Goal: Answer question/provide support: Answer question/provide support

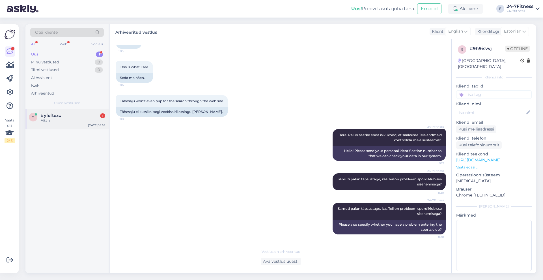
click at [77, 125] on div "y #yfsftezc 1 Aitäh [DATE] 16:58" at bounding box center [66, 119] width 83 height 20
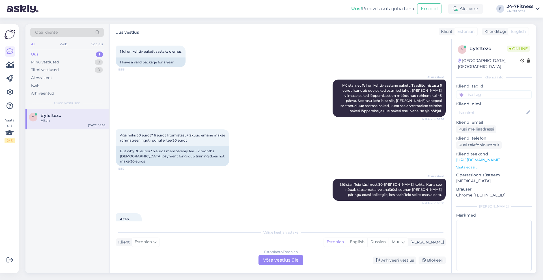
scroll to position [257, 0]
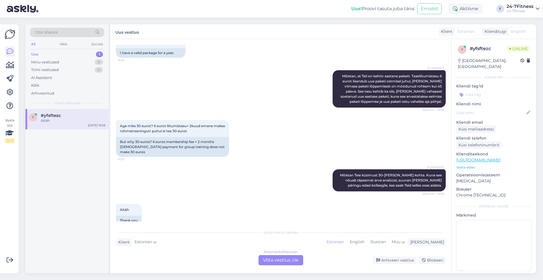
click at [292, 259] on div "Estonian to Estonian Võta vestlus üle" at bounding box center [280, 260] width 45 height 10
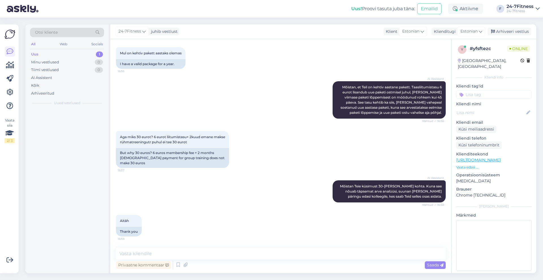
scroll to position [235, 0]
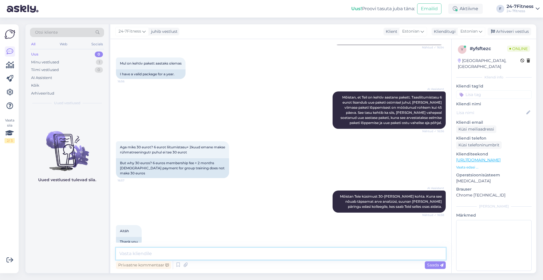
click at [286, 258] on textarea at bounding box center [281, 253] width 330 height 12
type textarea "Tere!"
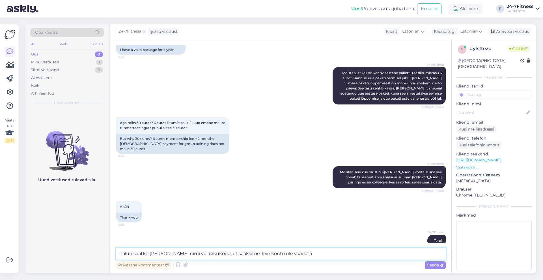
click at [272, 251] on textarea "Palun saatke [PERSON_NAME] nimi või isikukood, et saaksime Teie konto üle vaada…" at bounding box center [281, 253] width 330 height 12
type textarea "Palun saatke [PERSON_NAME] nimi või isikukood, et saaksime Teie konto ja paketi…"
click at [333, 255] on textarea "Palun saatke [PERSON_NAME] nimi või isikukood, et saaksime Teie konto ja paketi…" at bounding box center [281, 253] width 330 height 12
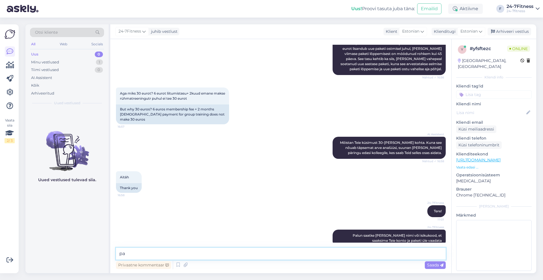
type textarea "p"
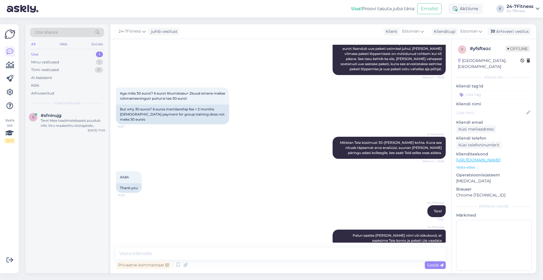
click at [46, 55] on div "Uus 1" at bounding box center [67, 54] width 74 height 8
click at [55, 120] on div "Tere! Meie teadmistebaasis puudub info Viru maakohtu töötajatele pakutava 10% s…" at bounding box center [73, 123] width 64 height 10
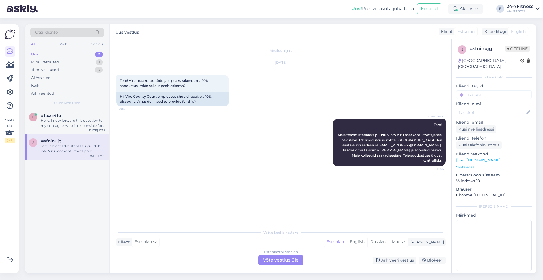
click at [50, 52] on div "Uus 2" at bounding box center [67, 54] width 74 height 8
click at [75, 116] on div "#hczii41o" at bounding box center [73, 115] width 64 height 5
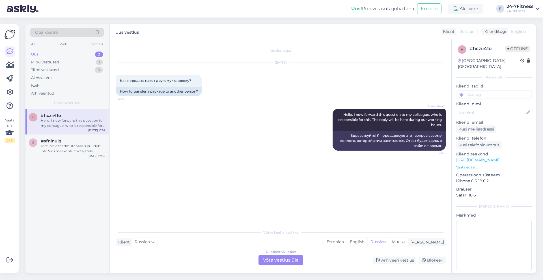
click at [288, 259] on div "Russian to Russian Võta vestlus üle" at bounding box center [280, 260] width 45 height 10
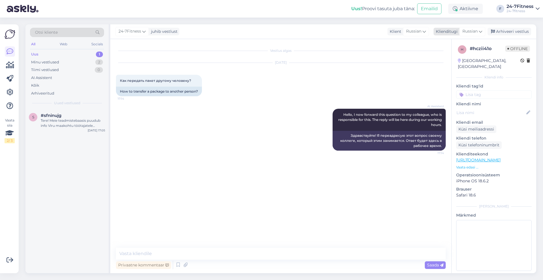
click at [477, 33] on span "Russian" at bounding box center [469, 31] width 15 height 6
click at [461, 62] on ul "Estonian" at bounding box center [459, 57] width 62 height 14
click at [458, 60] on link "Estonian" at bounding box center [459, 56] width 62 height 9
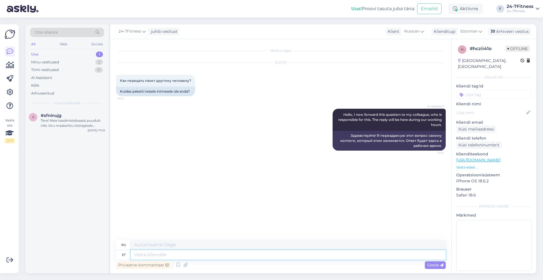
click at [232, 255] on textarea at bounding box center [288, 255] width 315 height 10
paste textarea "kui Te ei soovi enam spordiklubi teenuseid kasutada, siis on Teil võimalik oma …"
type textarea "kui Te ei soovi enam spordiklubi teenuseid kasutada, siis on Teil võimalik oma …"
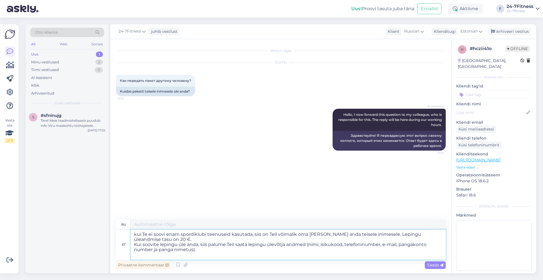
click at [138, 234] on textarea "kui Te ei soovi enam spordiklubi teenuseid kasutada, siis on Teil võimalik oma …" at bounding box center [288, 244] width 315 height 30
type textarea "Если вы больше не хотите пользоваться услугами спортивного клуба, вы можете пер…"
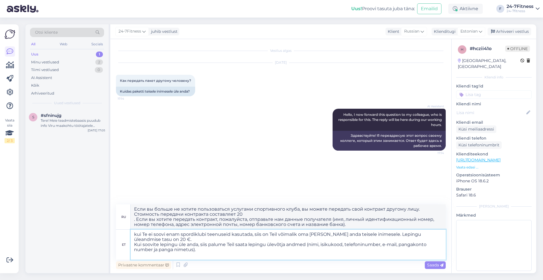
click at [220, 250] on textarea "kui Te ei soovi enam spordiklubi teenuseid kasutada, siis on Teil võimalik oma …" at bounding box center [288, 244] width 315 height 30
click at [248, 243] on textarea "kui Te ei soovi enam spordiklubi teenuseid kasutada, siis on Teil võimalik oma …" at bounding box center [288, 244] width 315 height 30
type textarea "kui Te ei soovi enam spordiklubi teenuseid kasutada, siis on Teil võimalik oma …"
type textarea "Если вы больше не хотите пользоваться услугами спортивного клуба, вы можете пер…"
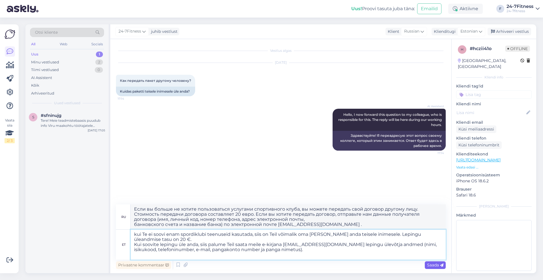
type textarea "kui Te ei soovi enam spordiklubi teenuseid kasutada, siis on Teil võimalik oma …"
click at [431, 265] on span "Saada" at bounding box center [435, 264] width 16 height 5
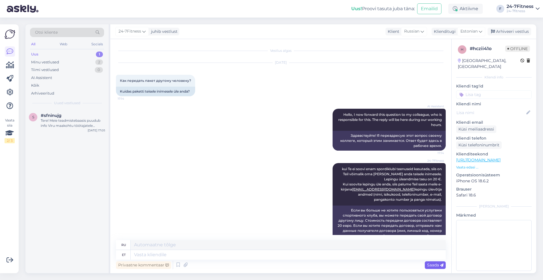
scroll to position [22, 0]
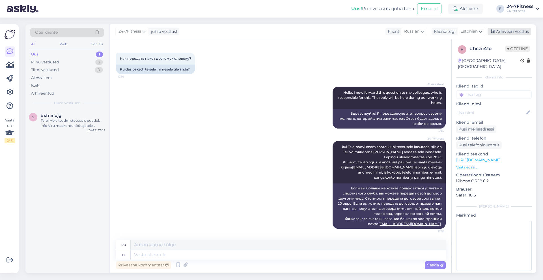
click at [509, 32] on div "Arhiveeri vestlus" at bounding box center [509, 32] width 44 height 8
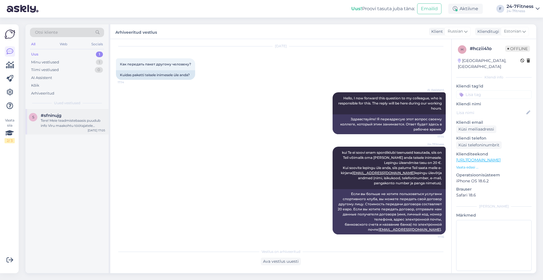
click at [89, 121] on div "Tere! Meie teadmistebaasis puudub info Viru maakohtu töötajatele pakutava 10% s…" at bounding box center [73, 123] width 64 height 10
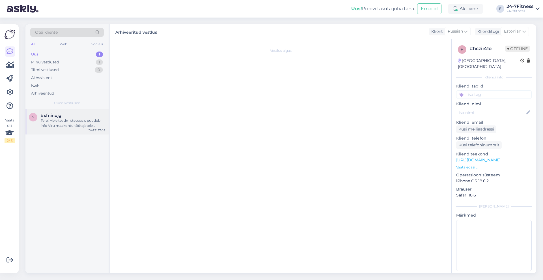
scroll to position [0, 0]
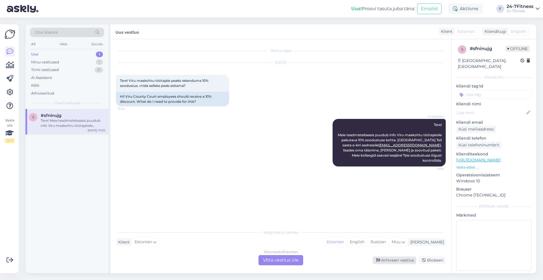
click at [396, 261] on div "Arhiveeri vestlus" at bounding box center [394, 260] width 44 height 8
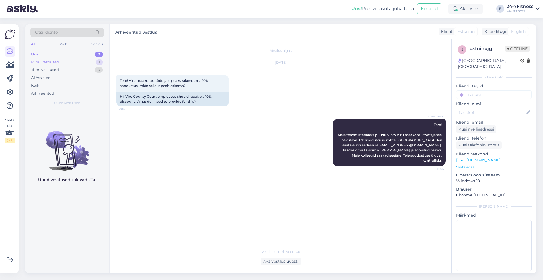
click at [58, 63] on div "Minu vestlused" at bounding box center [45, 62] width 28 height 6
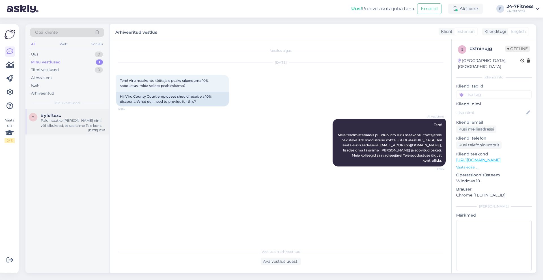
click at [75, 124] on div "Palun saatke [PERSON_NAME] nimi või isikukood, et saaksime Teie konto ja paketi…" at bounding box center [73, 123] width 64 height 10
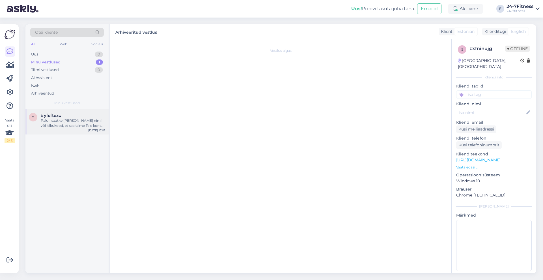
scroll to position [289, 0]
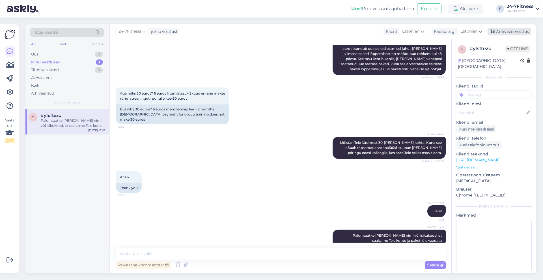
click at [505, 30] on div "Arhiveeri vestlus" at bounding box center [509, 32] width 44 height 8
